Goal: Task Accomplishment & Management: Complete application form

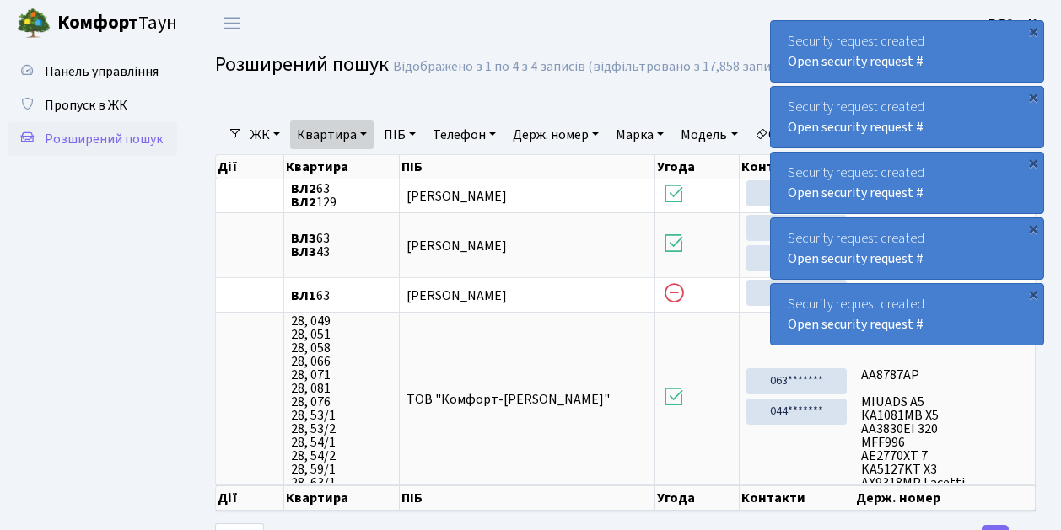
select select "25"
click at [101, 98] on span "Пропуск в ЖК" at bounding box center [86, 105] width 83 height 19
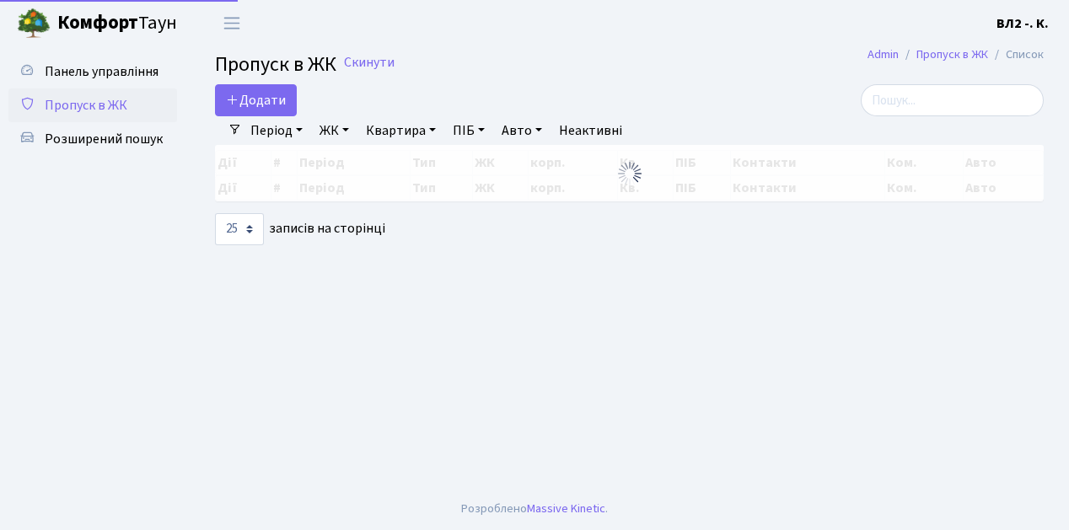
select select "25"
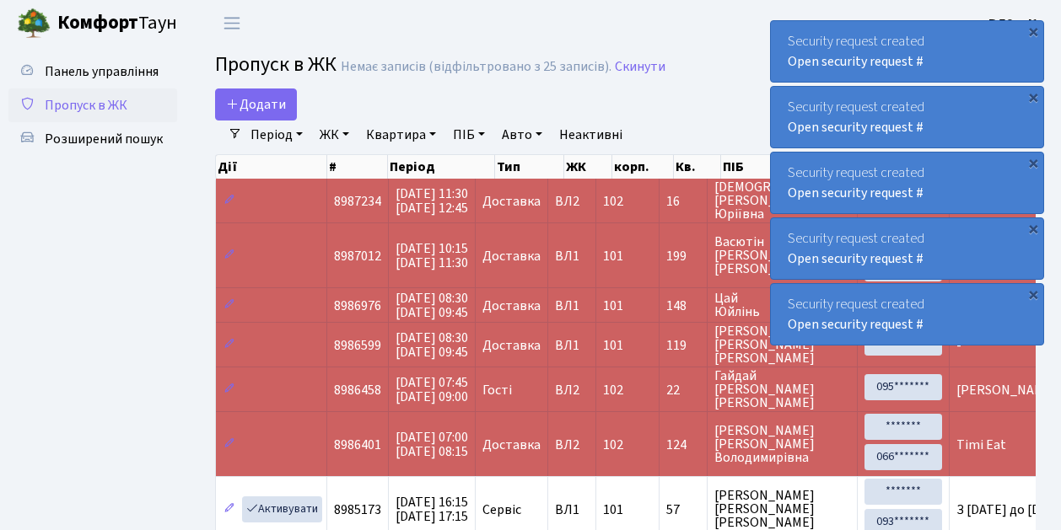
click at [83, 110] on span "Пропуск в ЖК" at bounding box center [86, 105] width 83 height 19
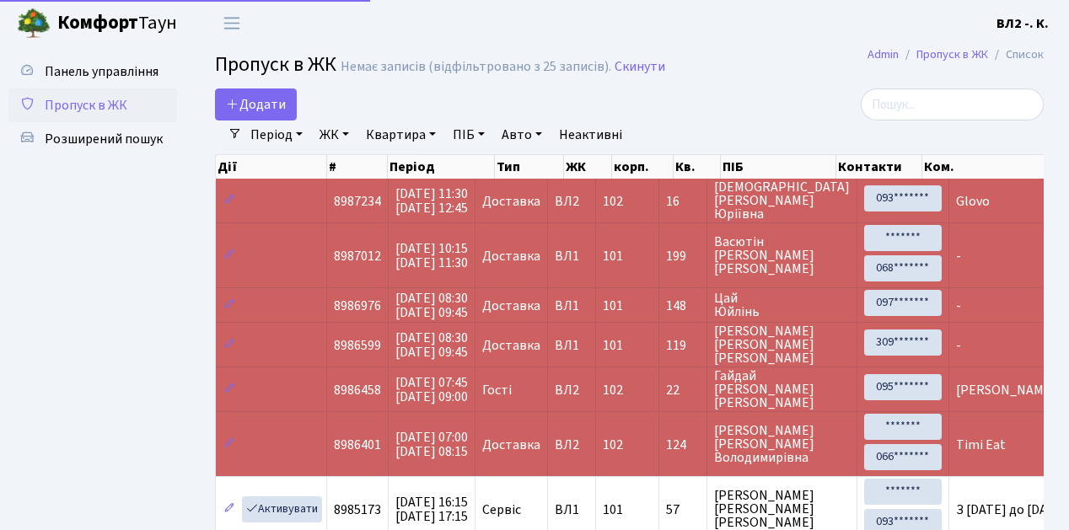
select select "25"
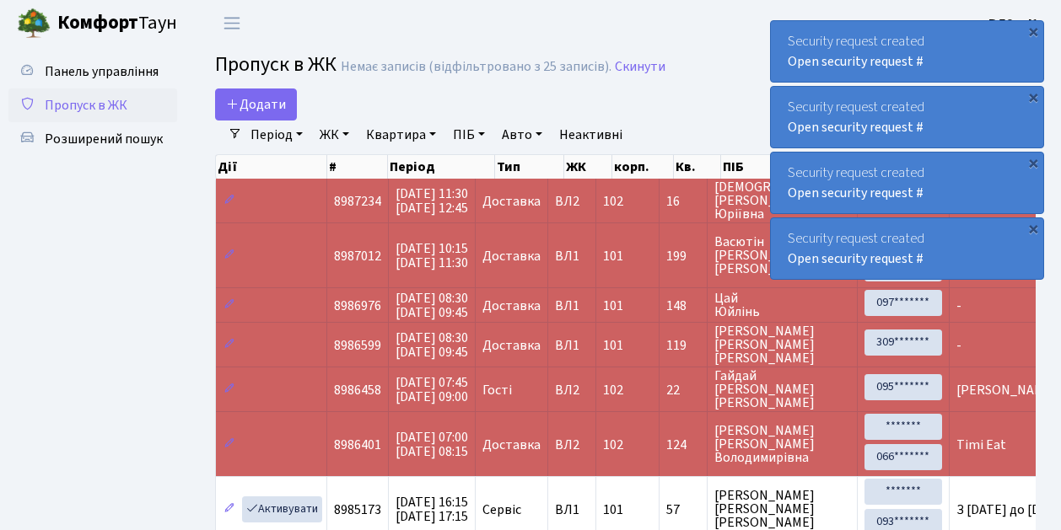
click at [113, 105] on span "Пропуск в ЖК" at bounding box center [86, 105] width 83 height 19
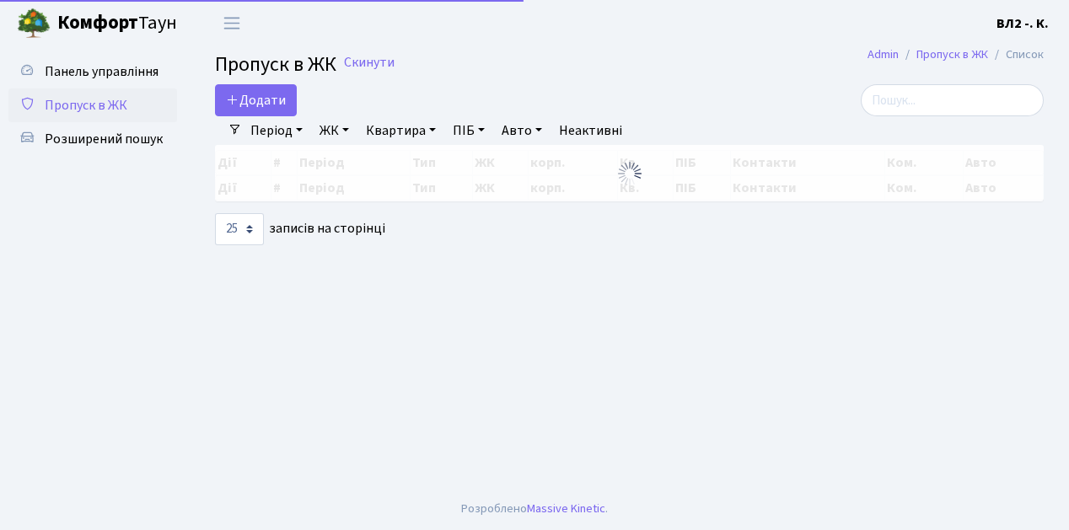
select select "25"
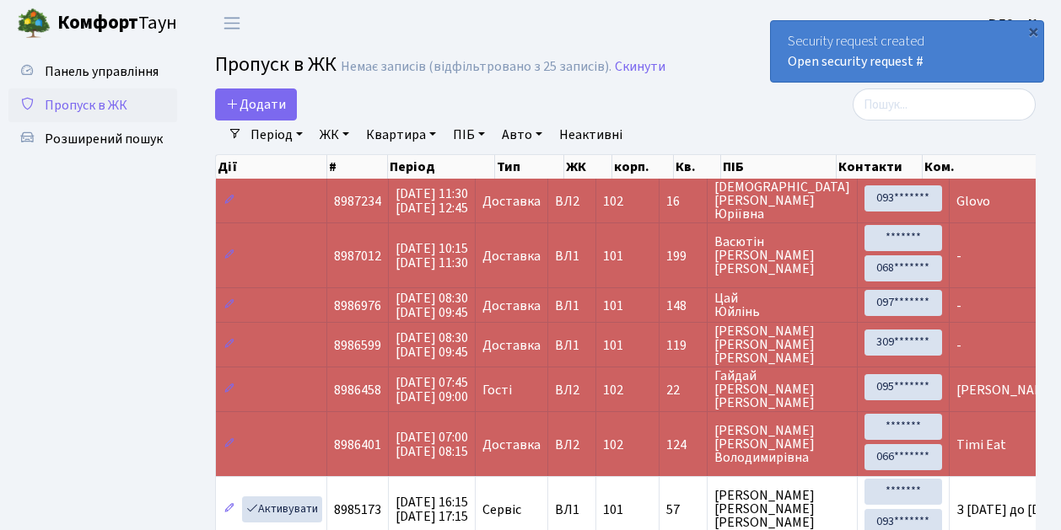
click at [116, 107] on span "Пропуск в ЖК" at bounding box center [86, 105] width 83 height 19
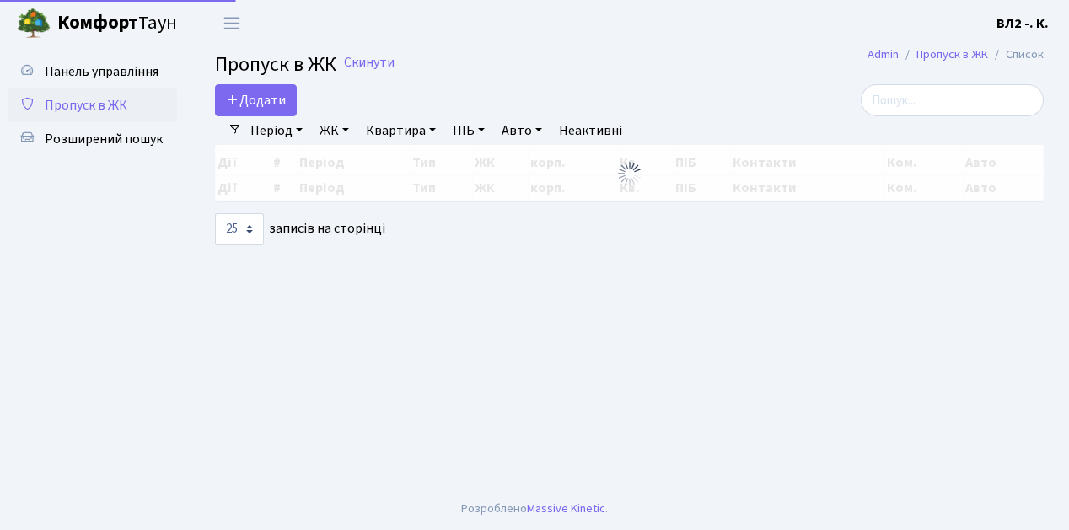
select select "25"
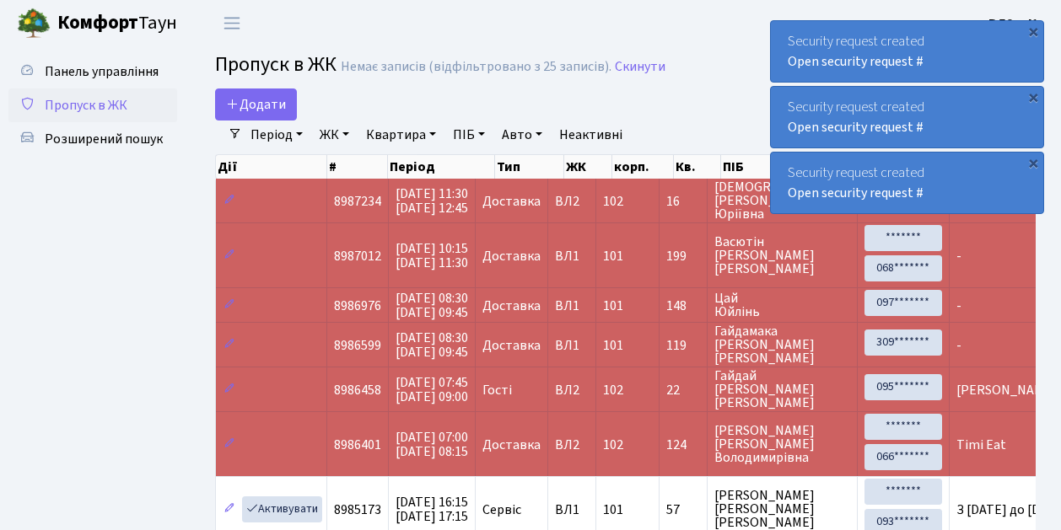
click at [101, 107] on span "Пропуск в ЖК" at bounding box center [86, 105] width 83 height 19
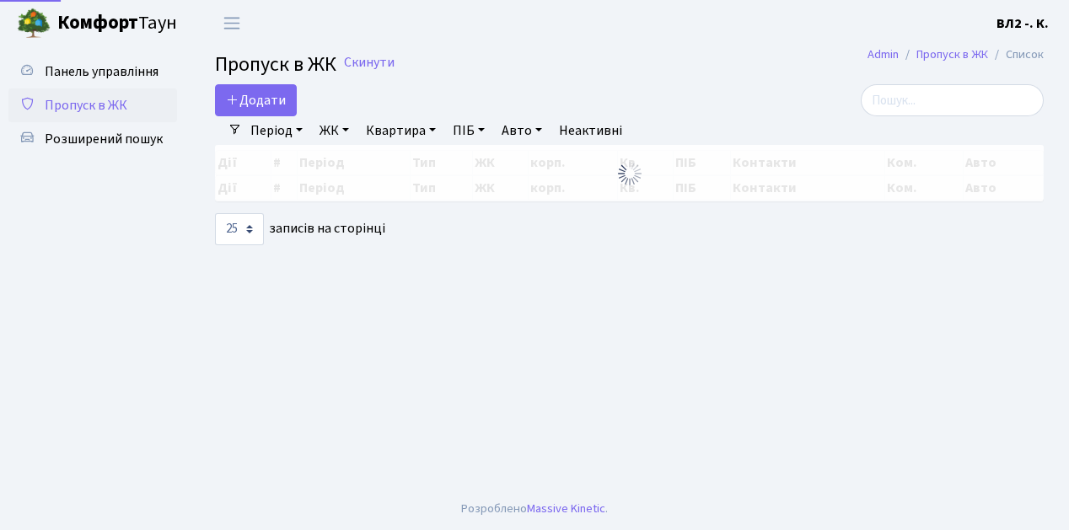
select select "25"
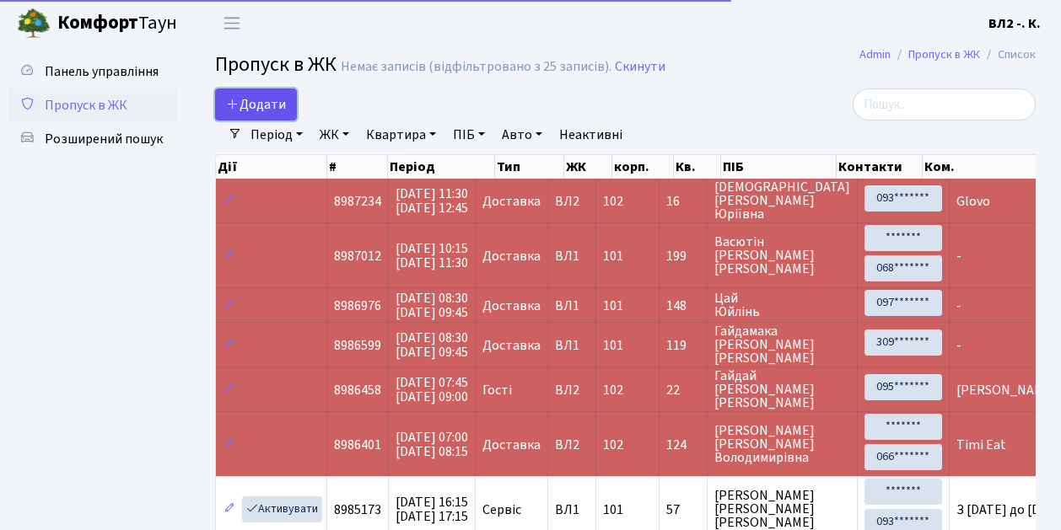
click at [261, 101] on span "Додати" at bounding box center [256, 104] width 60 height 19
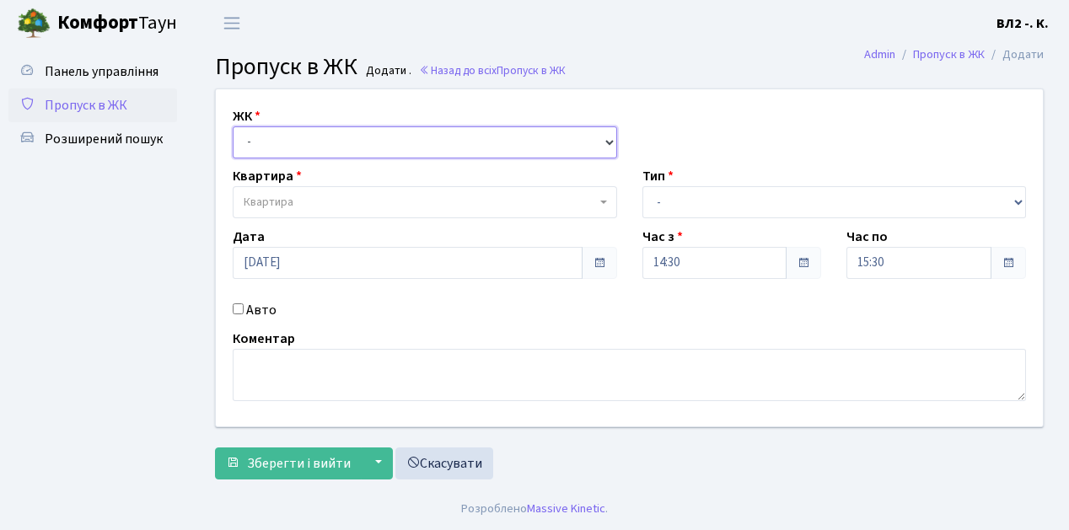
click at [267, 136] on select "- ВЛ1, Ужгородський пров., 4/1 ВЛ2, Голосіївський просп., 76 ВЛ3, пр.Голосіївсь…" at bounding box center [425, 143] width 385 height 32
select select "317"
click at [233, 127] on select "- ВЛ1, Ужгородський пров., 4/1 ВЛ2, Голосіївський просп., 76 ВЛ3, пр.Голосіївсь…" at bounding box center [425, 143] width 385 height 32
select select
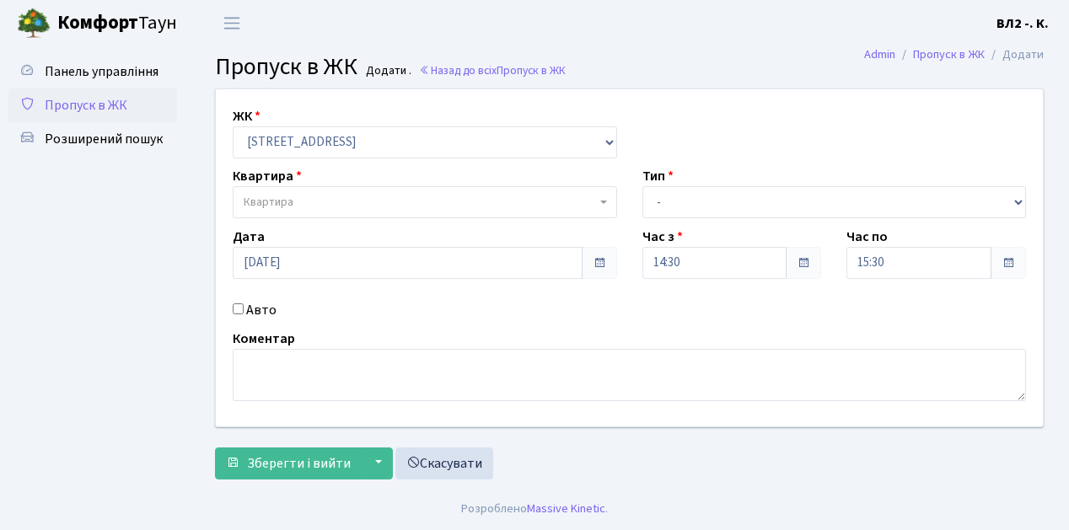
click at [320, 205] on span "Квартира" at bounding box center [420, 202] width 353 height 17
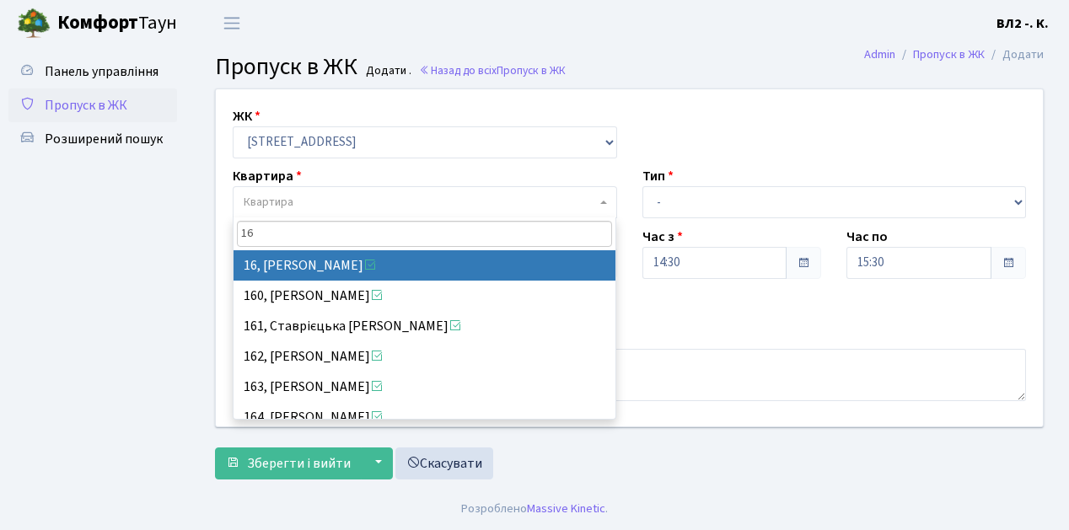
type input "16"
select select "37987"
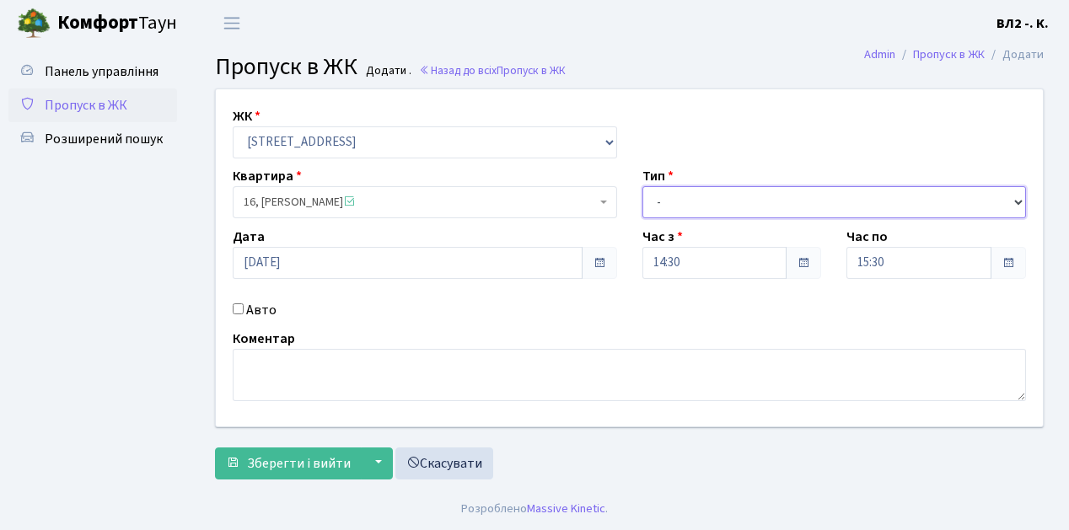
click at [717, 201] on select "- Доставка Таксі Гості Сервіс" at bounding box center [835, 202] width 385 height 32
select select "1"
click at [643, 186] on select "- Доставка Таксі Гості Сервіс" at bounding box center [835, 202] width 385 height 32
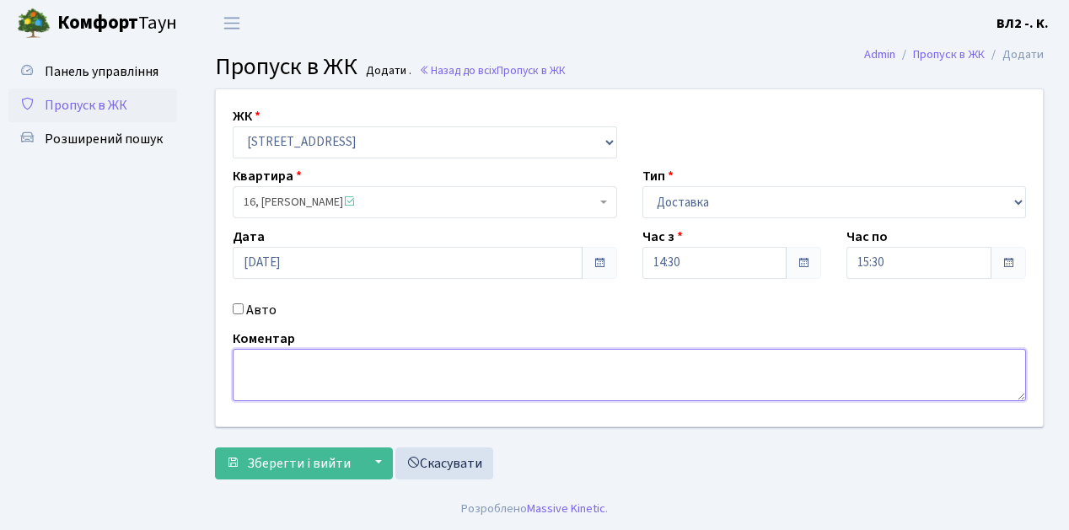
click at [273, 385] on textarea at bounding box center [630, 375] width 794 height 52
type textarea "[DOMAIN_NAME]"
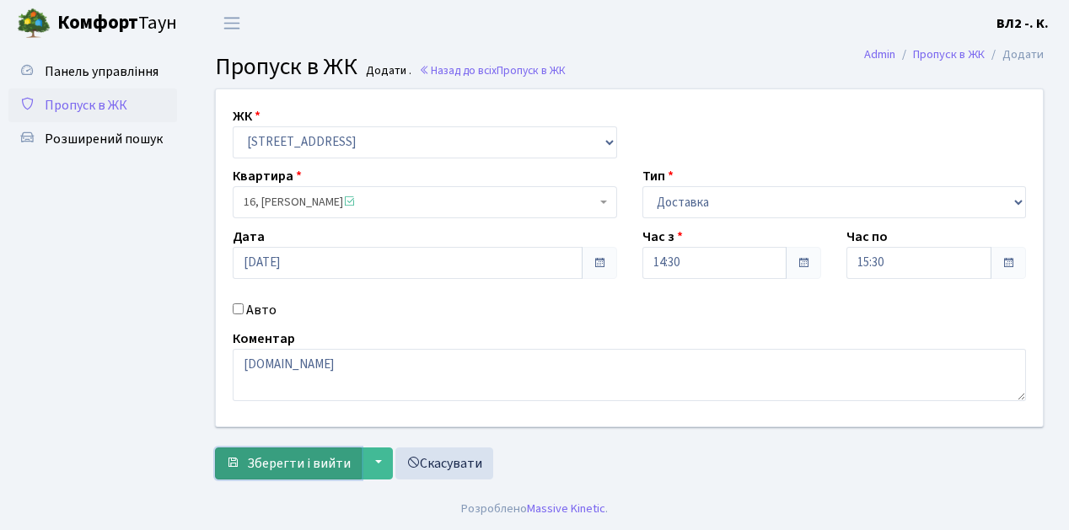
click at [314, 467] on span "Зберегти і вийти" at bounding box center [299, 464] width 104 height 19
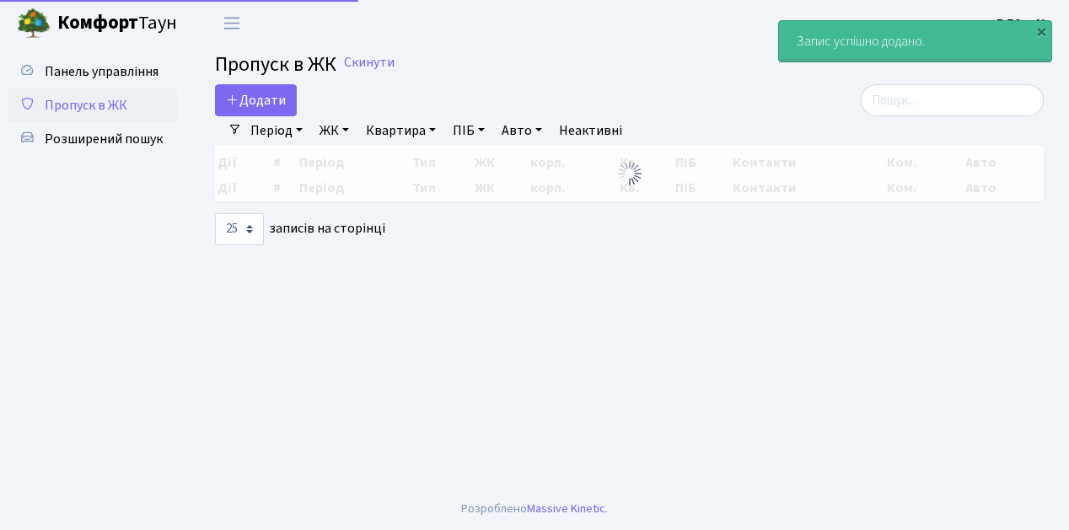
select select "25"
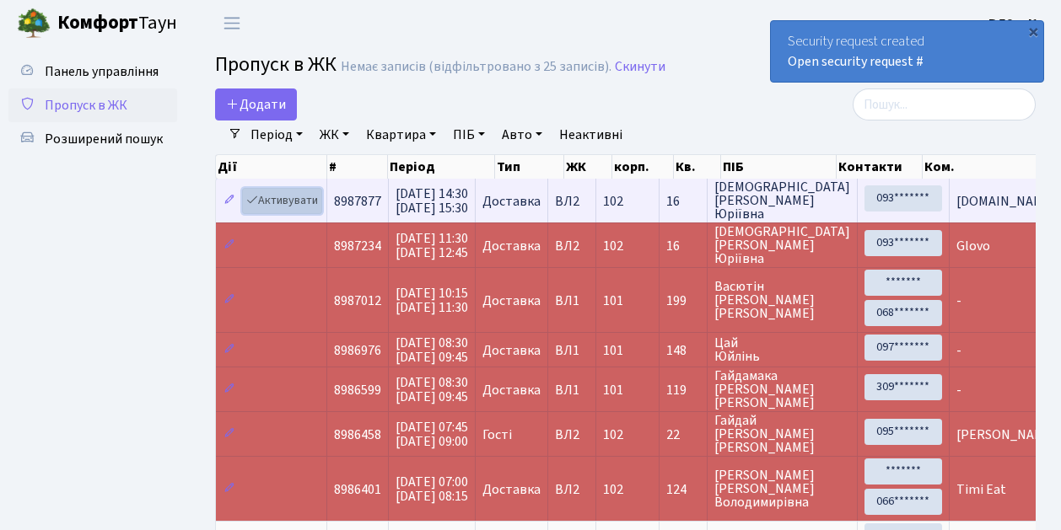
click at [302, 201] on link "Активувати" at bounding box center [282, 201] width 80 height 26
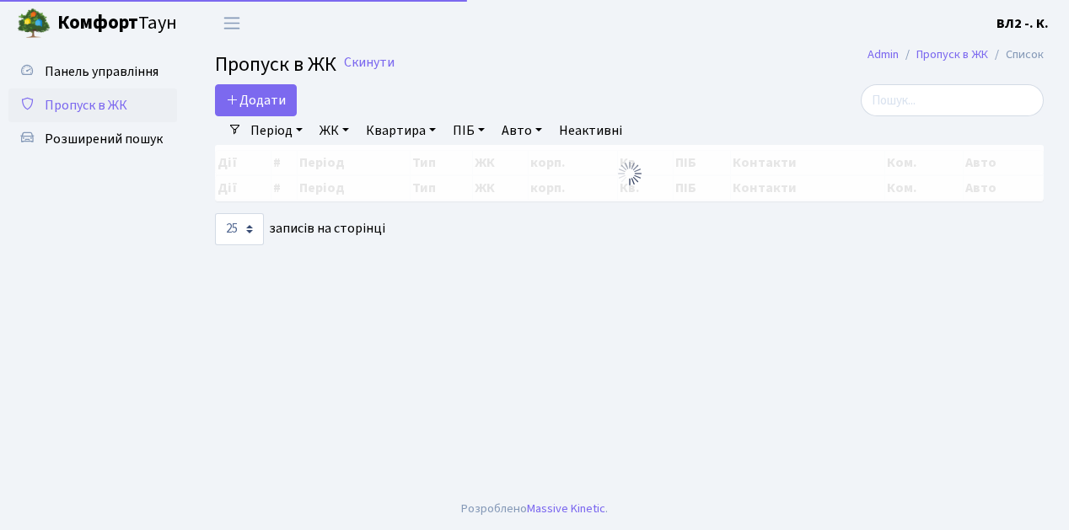
select select "25"
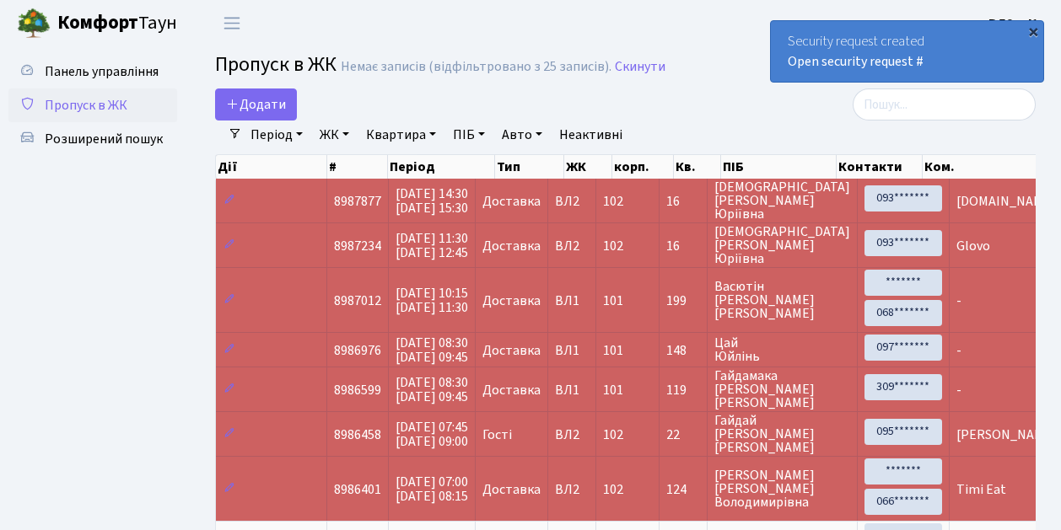
click at [1036, 30] on div "×" at bounding box center [1033, 31] width 17 height 17
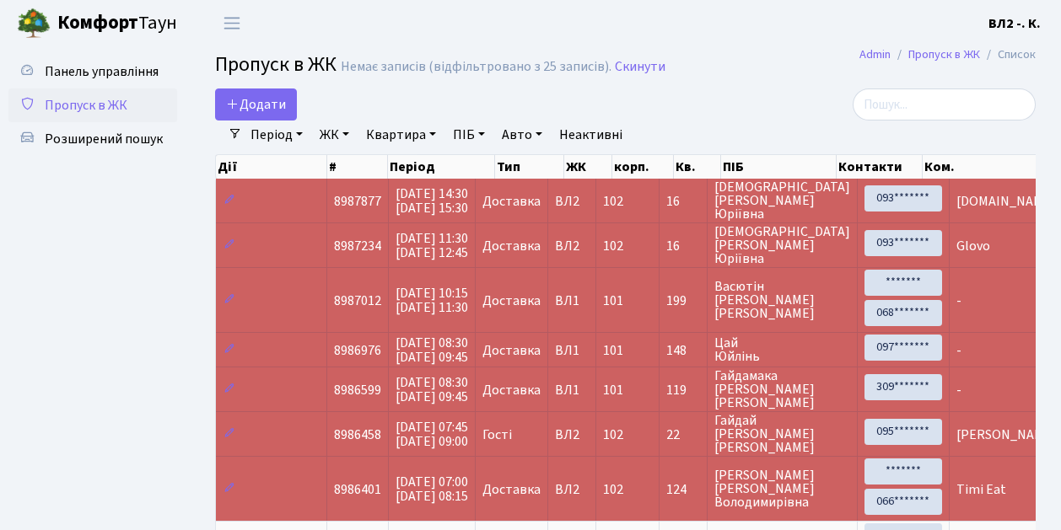
click at [92, 100] on span "Пропуск в ЖК" at bounding box center [86, 105] width 83 height 19
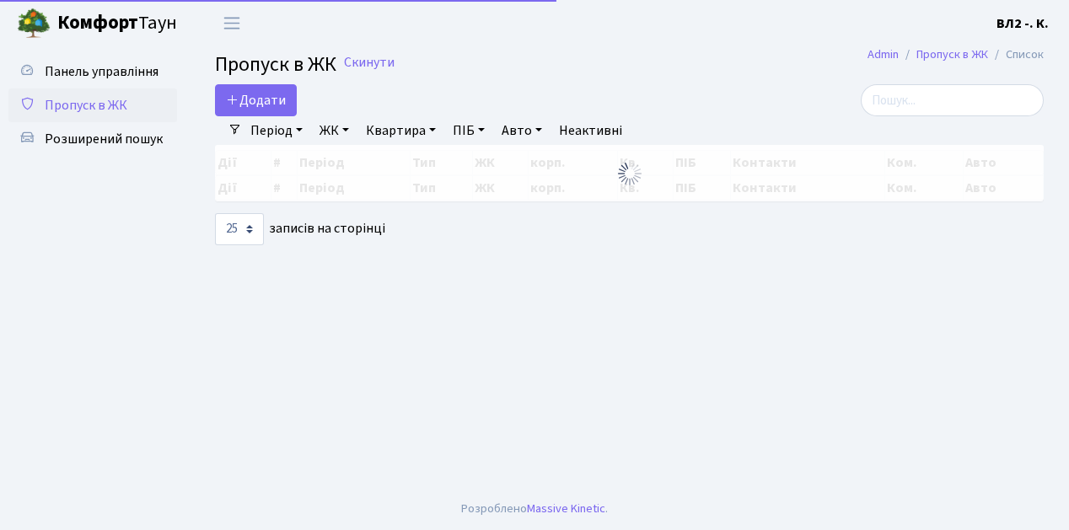
select select "25"
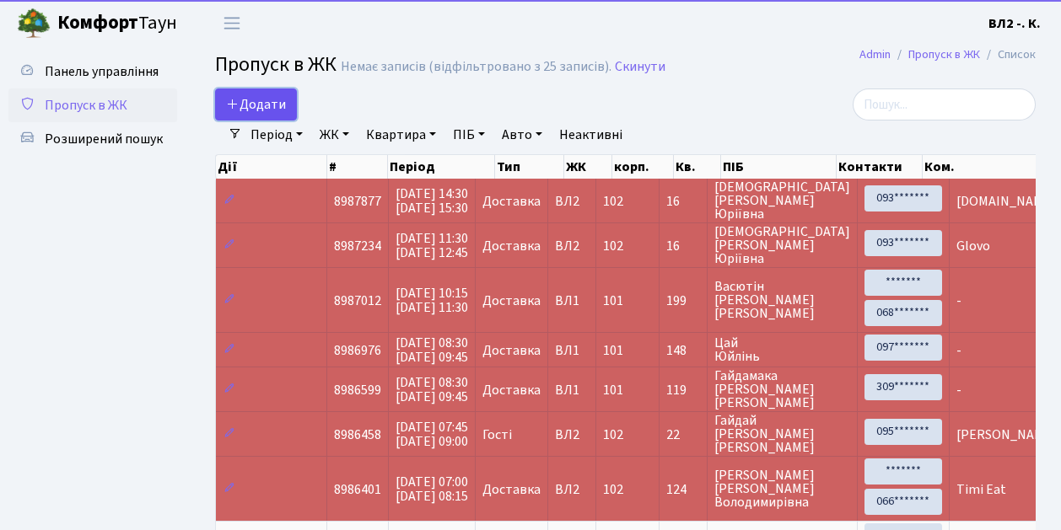
click at [248, 101] on span "Додати" at bounding box center [256, 104] width 60 height 19
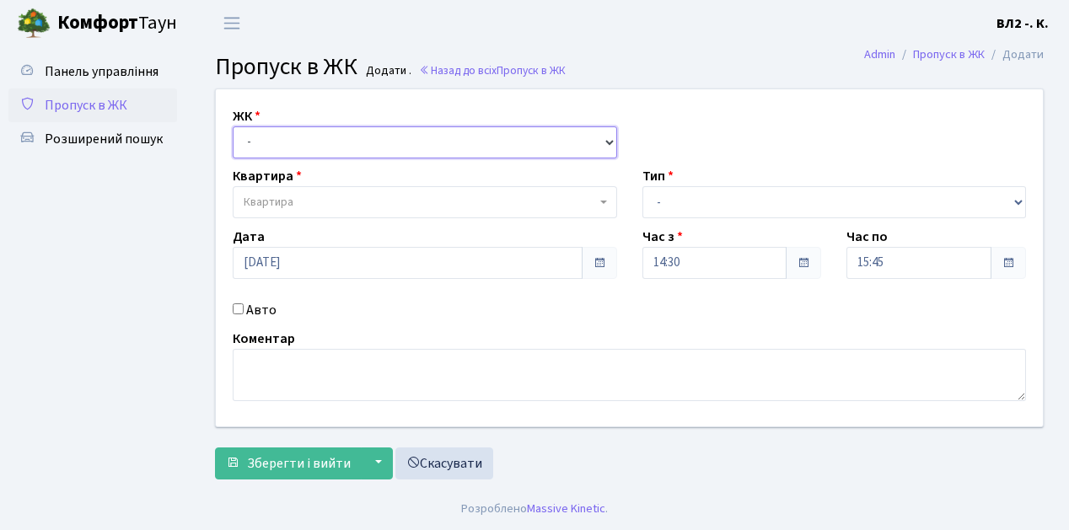
click at [255, 142] on select "- ВЛ1, Ужгородський пров., 4/1 ВЛ2, Голосіївський просп., 76 ВЛ3, пр.Голосіївсь…" at bounding box center [425, 143] width 385 height 32
select select "317"
click at [233, 127] on select "- ВЛ1, Ужгородський пров., 4/1 ВЛ2, Голосіївський просп., 76 ВЛ3, пр.Голосіївсь…" at bounding box center [425, 143] width 385 height 32
select select
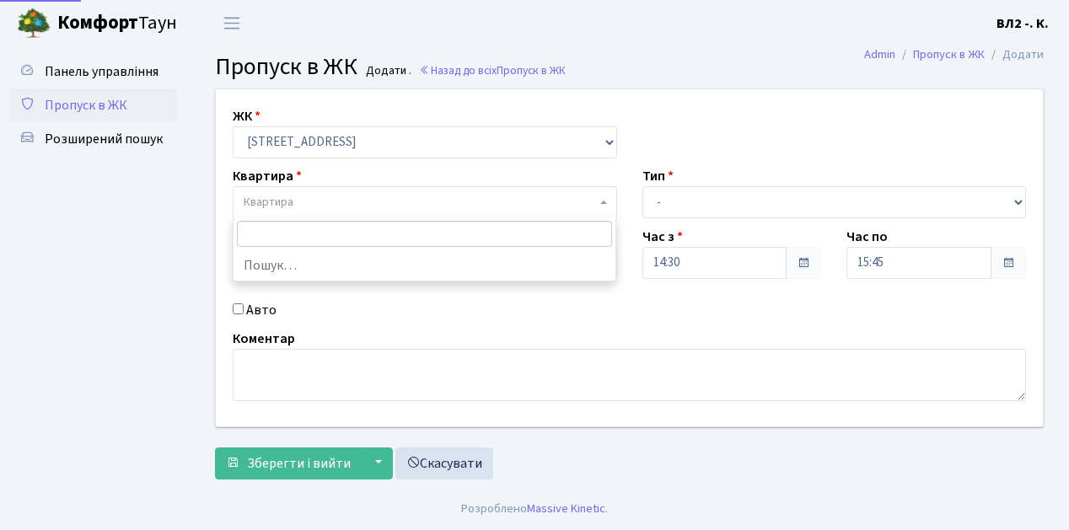
click at [342, 203] on span "Квартира" at bounding box center [420, 202] width 353 height 17
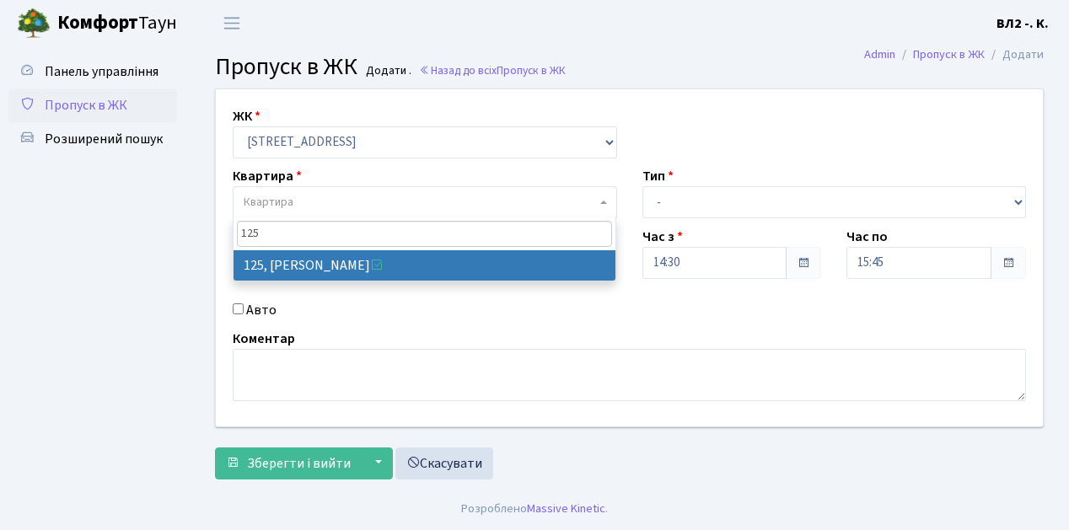
type input "125"
select select "38311"
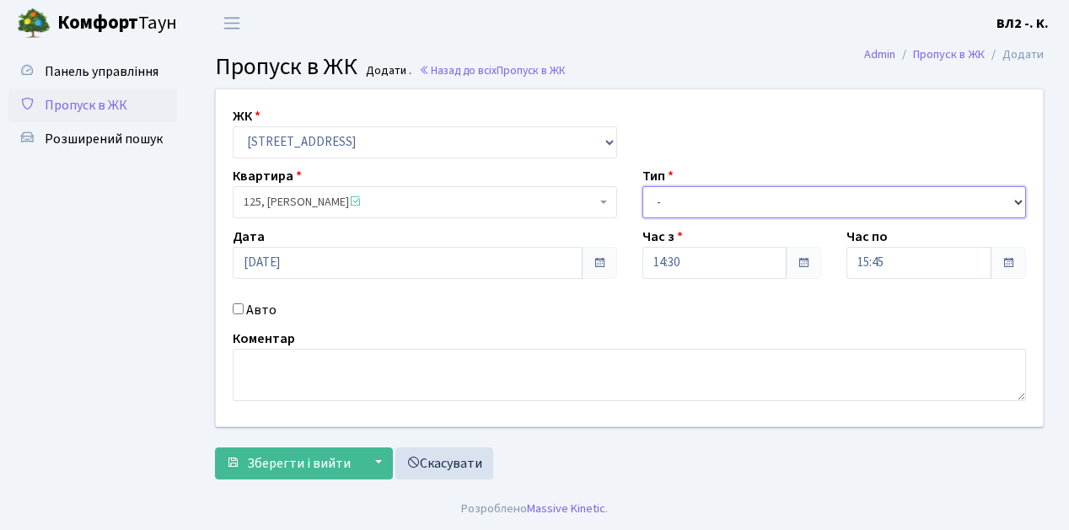
click at [702, 199] on select "- Доставка Таксі Гості Сервіс" at bounding box center [835, 202] width 385 height 32
select select "1"
click at [643, 186] on select "- Доставка Таксі Гості Сервіс" at bounding box center [835, 202] width 385 height 32
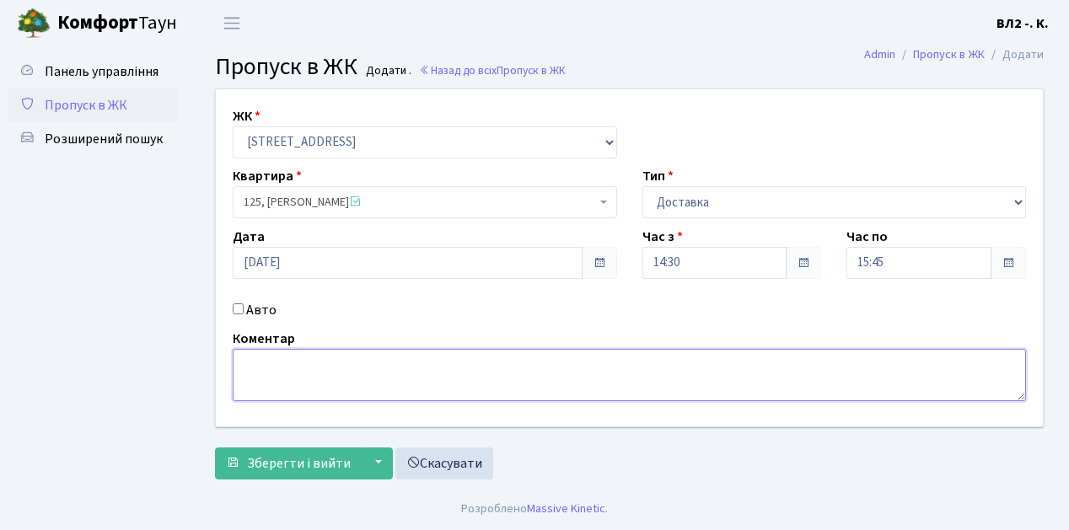
click at [304, 369] on textarea at bounding box center [630, 375] width 794 height 52
type textarea "Glovo"
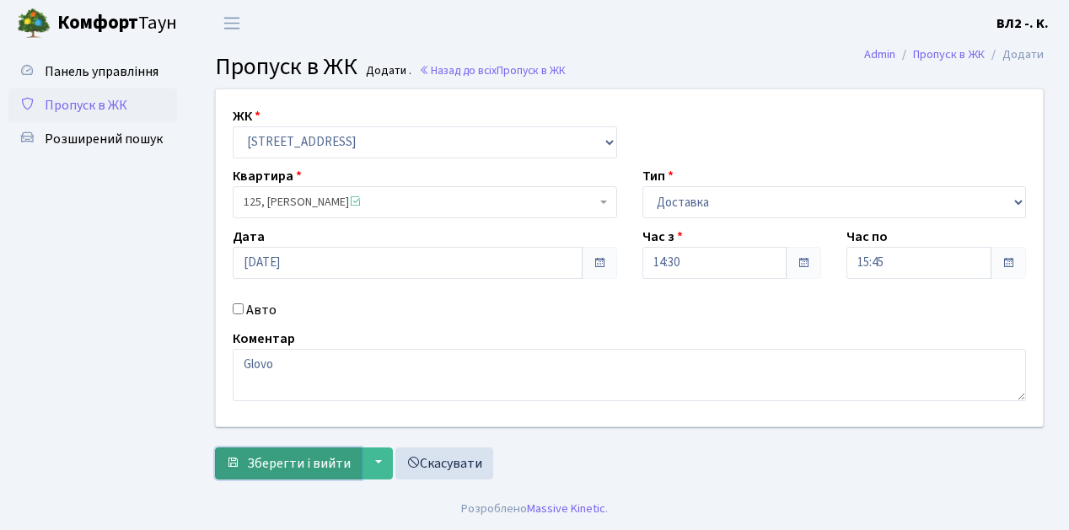
click at [340, 466] on span "Зберегти і вийти" at bounding box center [299, 464] width 104 height 19
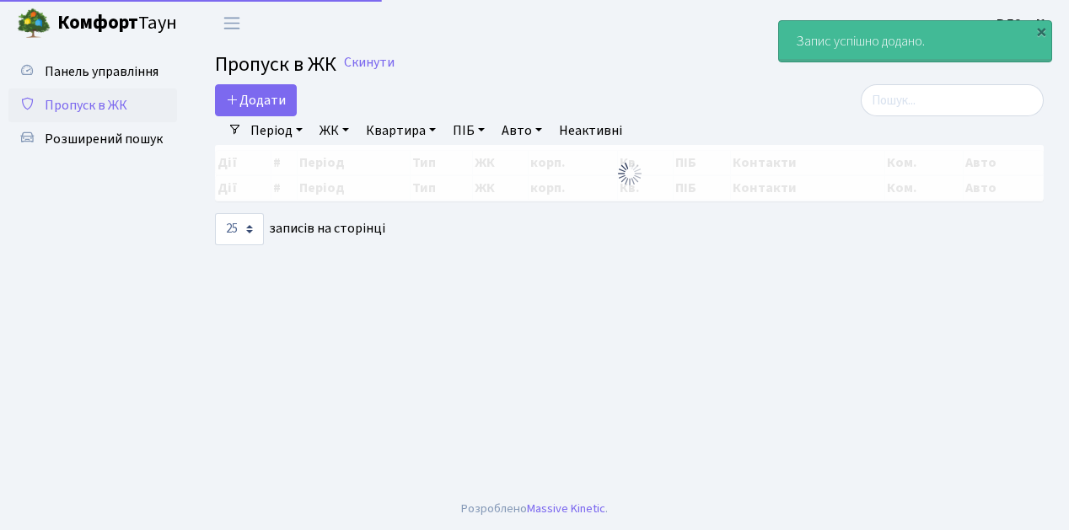
select select "25"
